Goal: Book appointment/travel/reservation

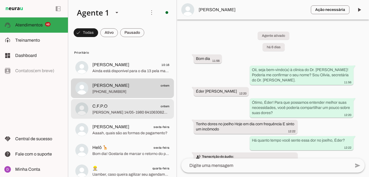
scroll to position [1, 0]
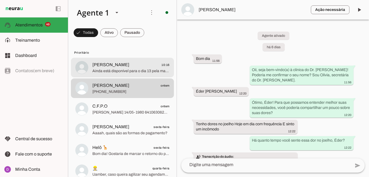
click at [121, 73] on span "Ainda está disponível para o dia 13 pela manhã??" at bounding box center [130, 70] width 77 height 5
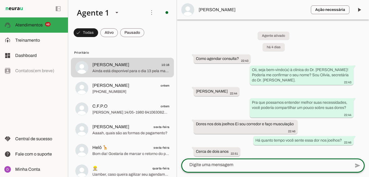
click at [217, 166] on textarea at bounding box center [265, 164] width 169 height 7
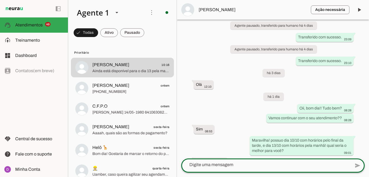
scroll to position [446, 0]
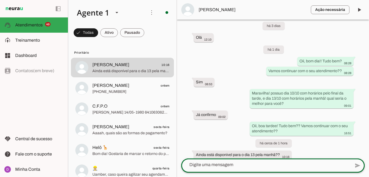
click at [242, 160] on div at bounding box center [265, 164] width 169 height 14
click at [238, 164] on textarea at bounding box center [265, 164] width 169 height 7
type textarea "para o dia 13/10 eu possuo ás 10h! Podemos garantir??"
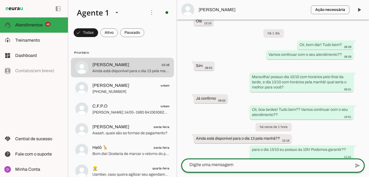
scroll to position [474, 0]
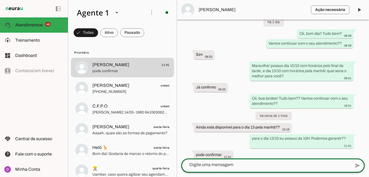
click at [209, 164] on textarea at bounding box center [265, 164] width 169 height 7
paste textarea "Perfeito! Agora, para agilizar um pouco o atendimento hoje e finalizarmos seu a…"
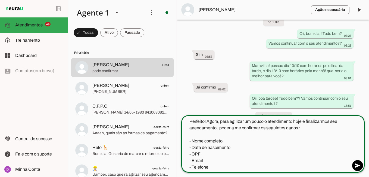
drag, startPoint x: 207, startPoint y: 154, endPoint x: 190, endPoint y: 153, distance: 17.7
click at [190, 153] on textarea "Perfeito! Agora, para agilizar um pouco o atendimento hoje e finalizarmos seu a…" at bounding box center [265, 144] width 169 height 52
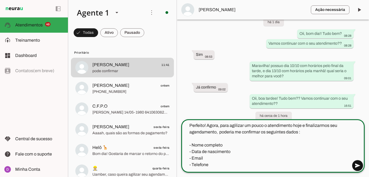
type textarea "Perfeito! Agora, para agilizar um pouco o atendimento hoje e finalizarmos seu a…"
type md-outlined-text-field "Perfeito! Agora, para agilizar um pouco o atendimento hoje e finalizarmos seu a…"
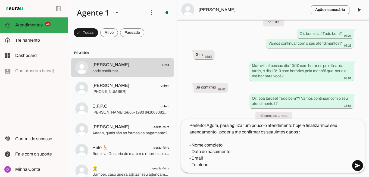
click at [354, 165] on span at bounding box center [357, 165] width 13 height 13
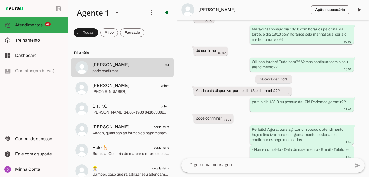
scroll to position [532, 0]
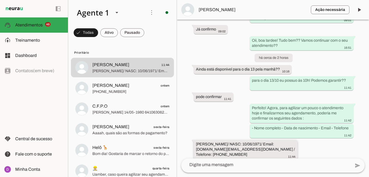
drag, startPoint x: 195, startPoint y: 137, endPoint x: 256, endPoint y: 135, distance: 60.4
click at [256, 140] on whatsapp-message-bubble "[PERSON_NAME] DE ARAÚJO/ NASC: 10/06/1971/ Email: [DOMAIN_NAME][EMAIL_ADDRESS][…" at bounding box center [246, 149] width 104 height 19
drag, startPoint x: 208, startPoint y: 143, endPoint x: 252, endPoint y: 144, distance: 44.6
click at [0, 0] on slot "[PERSON_NAME]/ NASC: 10/06/1971/ Email: [DOMAIN_NAME][EMAIL_ADDRESS][DOMAIN_NAM…" at bounding box center [0, 0] width 0 height 0
drag, startPoint x: 273, startPoint y: 144, endPoint x: 206, endPoint y: 150, distance: 67.1
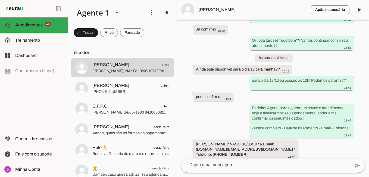
click at [206, 150] on div "[PERSON_NAME]/ NASC: 10/06/1971/ Email: [DOMAIN_NAME][EMAIL_ADDRESS][DOMAIN_NAM…" at bounding box center [245, 149] width 99 height 17
click at [220, 166] on textarea at bounding box center [265, 164] width 169 height 7
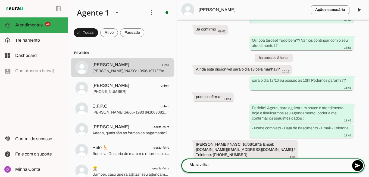
type textarea "Maravilha"
type md-outlined-text-field "Maravilha"
click at [220, 166] on textarea "Maravilha" at bounding box center [265, 164] width 169 height 7
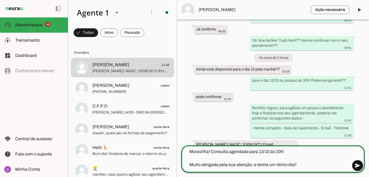
type textarea "Maravilha! Consulta agendada para 13/10 ás 10h! Muito obrigada pela sua atenção…"
type md-outlined-text-field "Maravilha! Consulta agendada para 13/10 ás 10h! Muito obrigada pela sua atenção…"
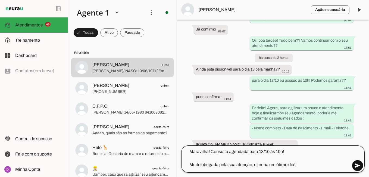
click at [364, 168] on span at bounding box center [357, 165] width 13 height 13
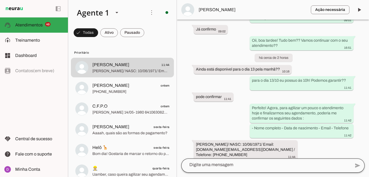
scroll to position [547, 0]
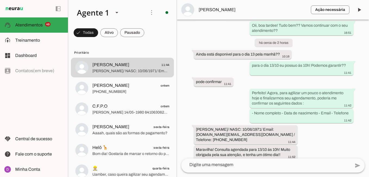
drag, startPoint x: 240, startPoint y: 133, endPoint x: 193, endPoint y: 124, distance: 47.9
click at [193, 124] on div "Agente ativado há 4 dias Como agendar consulta? 22:43 Oii, seja bem-vindo(a) à …" at bounding box center [273, 89] width 192 height 139
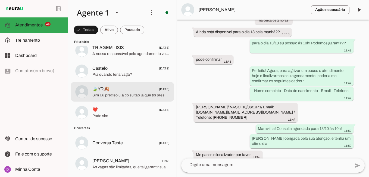
scroll to position [958, 0]
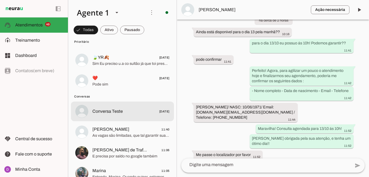
click at [120, 117] on md-item "Conversa Teste [DATE]" at bounding box center [122, 111] width 103 height 20
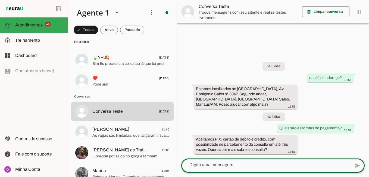
click at [228, 165] on textarea at bounding box center [265, 164] width 169 height 7
type textarea "localiz"
type md-outlined-text-field "localiz"
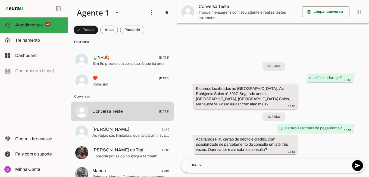
click at [0, 0] on slot "Estamos localizados no [GEOGRAPHIC_DATA], Av. Ephigenio Sales n° 3047, Segundo …" at bounding box center [0, 0] width 0 height 0
drag, startPoint x: 247, startPoint y: 98, endPoint x: 192, endPoint y: 83, distance: 57.7
click at [192, 83] on div "há 6 dias qual é o endereço? 12:56 Estamos localizados no [GEOGRAPHIC_DATA], Av…" at bounding box center [273, 104] width 192 height 108
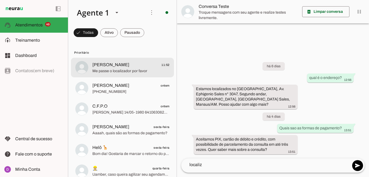
drag, startPoint x: 109, startPoint y: 76, endPoint x: 144, endPoint y: 95, distance: 39.2
click at [109, 76] on md-item "[PERSON_NAME] 11:52 Me passe o localizador por favor" at bounding box center [122, 68] width 103 height 20
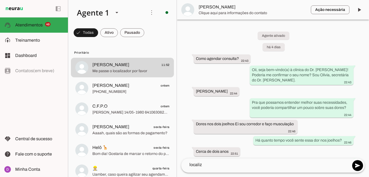
scroll to position [569, 0]
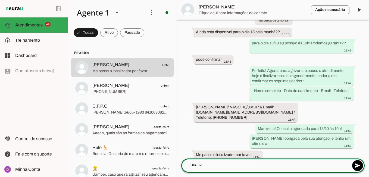
drag, startPoint x: 208, startPoint y: 166, endPoint x: 174, endPoint y: 155, distance: 36.3
click at [174, 155] on div "Agente 1 Criar Agente Você atingiu o limite de IAs Neurau permitidas. Atualize …" at bounding box center [218, 88] width 301 height 177
type textarea "Estamos localizados no [GEOGRAPHIC_DATA], Av. Ephigenio Sales n° 3047, Segundo …"
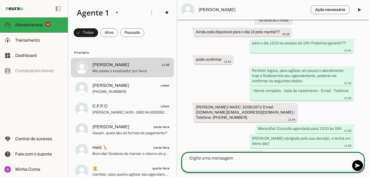
scroll to position [589, 0]
